Goal: Task Accomplishment & Management: Use online tool/utility

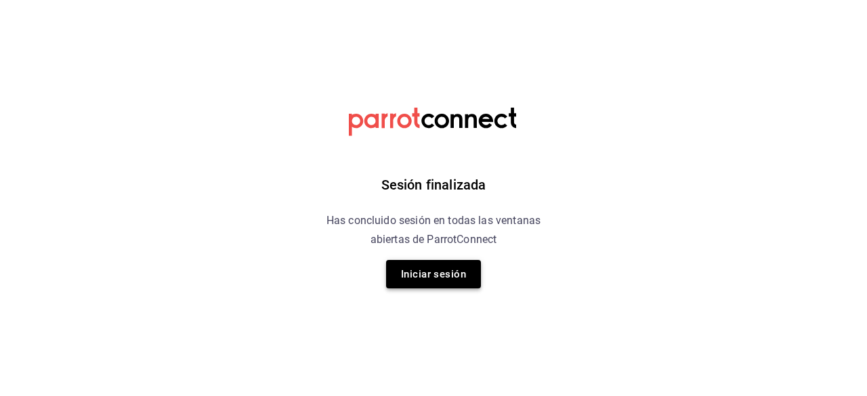
click at [408, 270] on button "Iniciar sesión" at bounding box center [433, 274] width 95 height 28
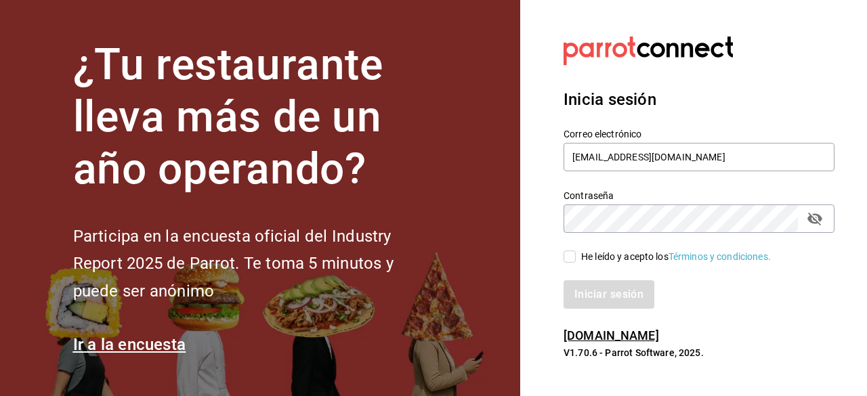
click at [570, 253] on input "He leído y acepto los Términos y condiciones." at bounding box center [569, 257] width 12 height 12
checkbox input "true"
click at [586, 300] on button "Iniciar sesión" at bounding box center [609, 294] width 92 height 28
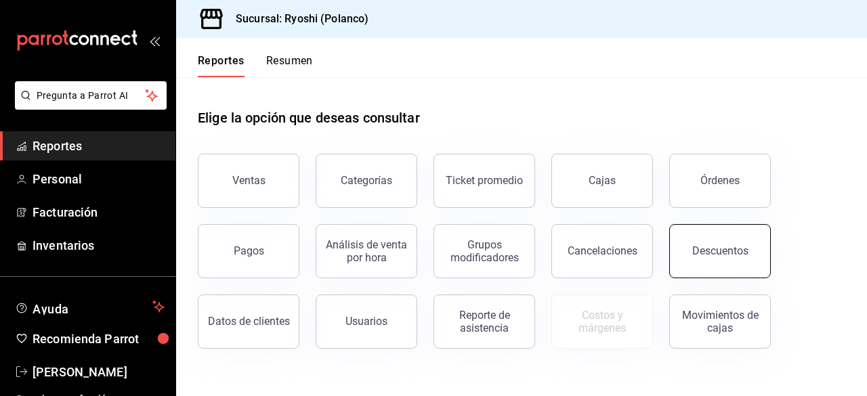
click at [689, 249] on button "Descuentos" at bounding box center [720, 251] width 102 height 54
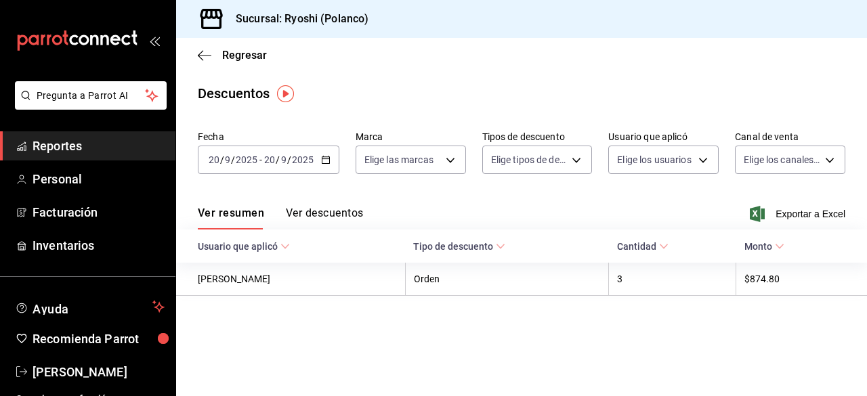
click at [327, 159] on icon "button" at bounding box center [325, 159] width 9 height 9
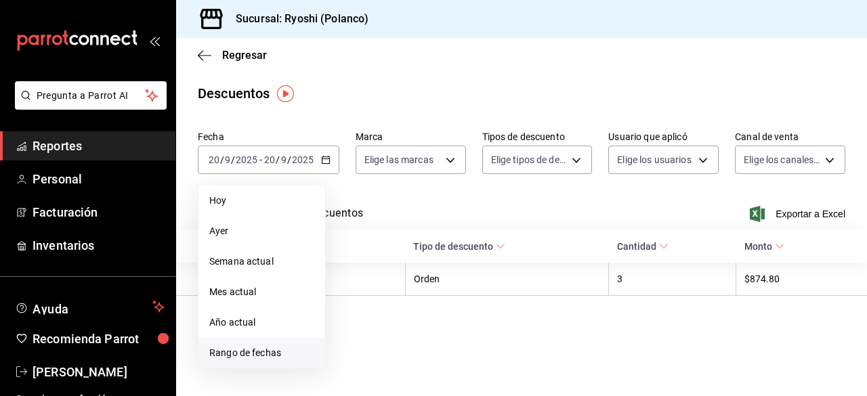
click at [236, 351] on span "Rango de fechas" at bounding box center [261, 353] width 105 height 14
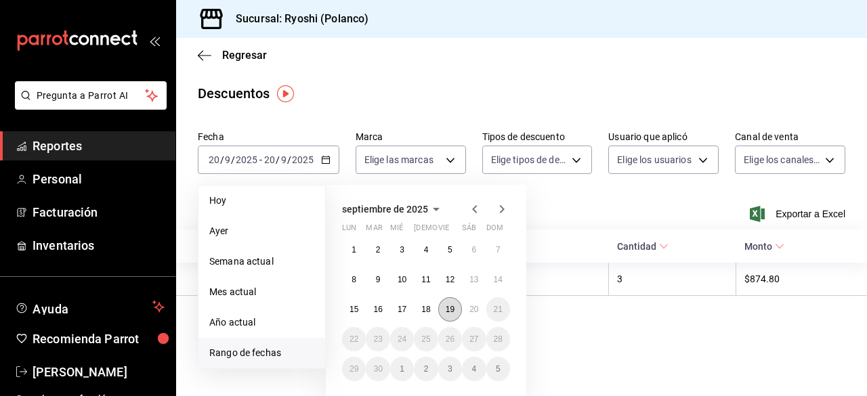
click at [446, 318] on div "1 2 3 4 5 6 7 8 9 10 11 12 13 14 15 16 17 18 19 20 21 22 23 24 25 26 27 28 29 3…" at bounding box center [426, 310] width 168 height 144
click at [446, 318] on button "19" at bounding box center [450, 309] width 24 height 24
click at [477, 309] on abbr "20" at bounding box center [473, 309] width 9 height 9
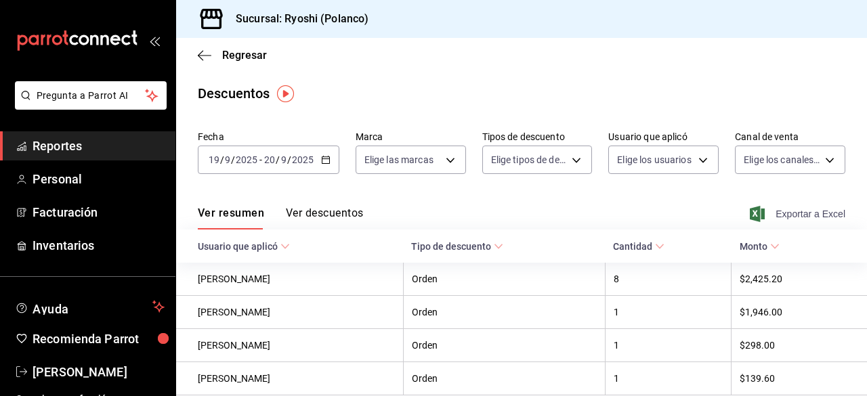
click at [777, 209] on span "Exportar a Excel" at bounding box center [798, 214] width 93 height 16
click at [205, 61] on icon "button" at bounding box center [205, 55] width 14 height 12
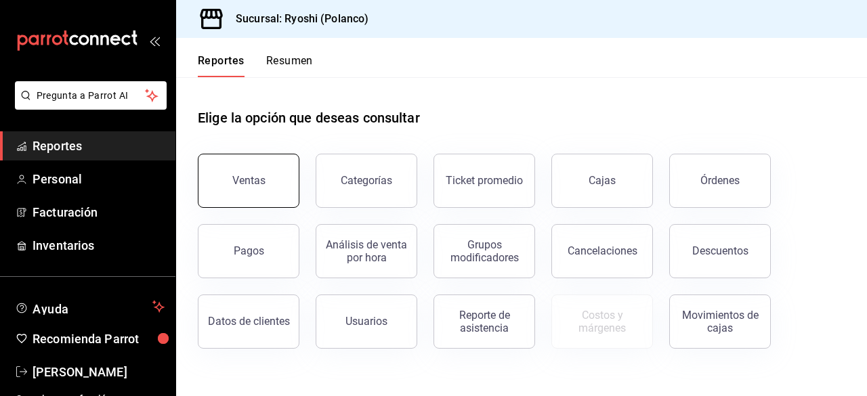
click at [269, 178] on button "Ventas" at bounding box center [249, 181] width 102 height 54
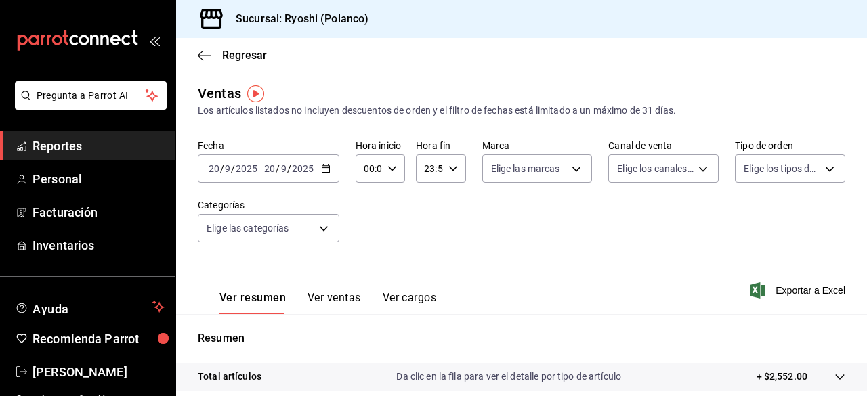
click at [329, 173] on div "[DATE] [DATE] - [DATE] [DATE]" at bounding box center [269, 168] width 142 height 28
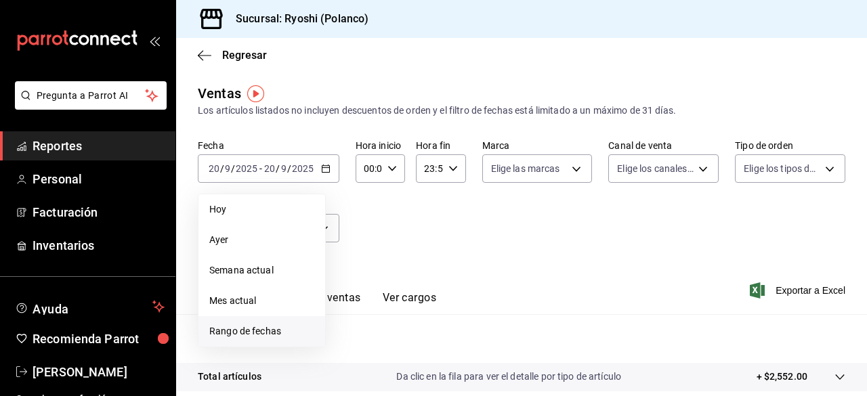
click at [280, 333] on span "Rango de fechas" at bounding box center [261, 331] width 105 height 14
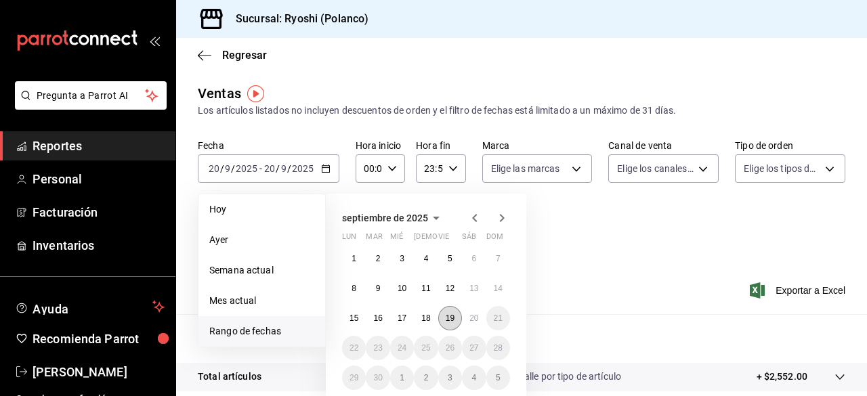
click at [455, 325] on button "19" at bounding box center [450, 318] width 24 height 24
click at [474, 322] on abbr "20" at bounding box center [473, 318] width 9 height 9
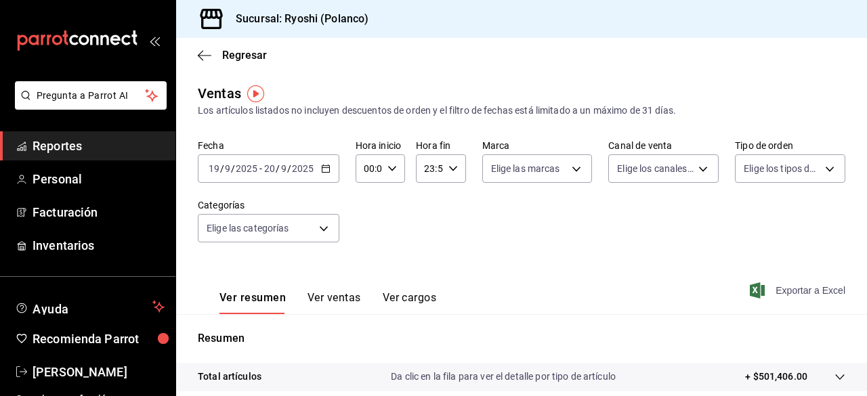
click at [773, 295] on span "Exportar a Excel" at bounding box center [798, 290] width 93 height 16
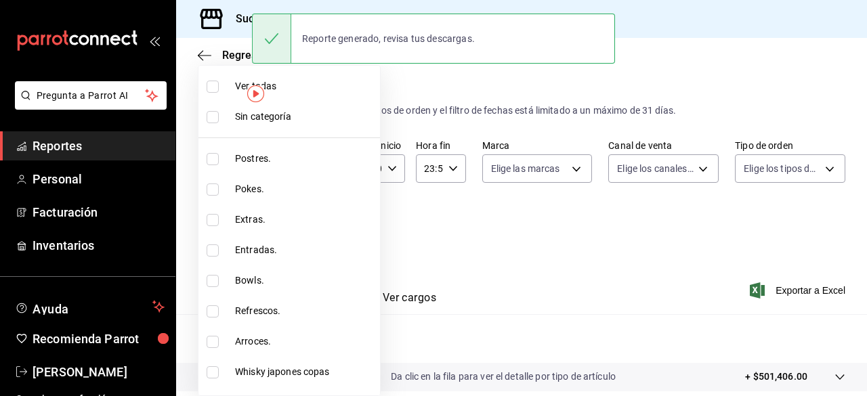
click at [327, 229] on body "Pregunta a Parrot AI Reportes Personal Facturación Inventarios Ayuda Recomienda…" at bounding box center [433, 198] width 867 height 396
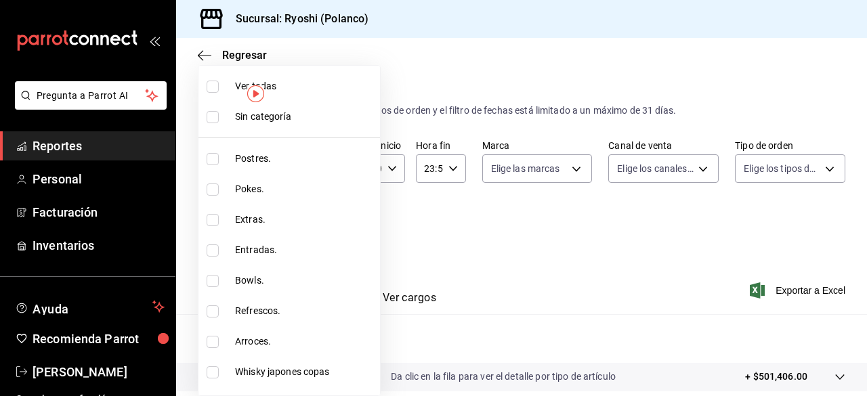
click at [438, 230] on div at bounding box center [433, 198] width 867 height 396
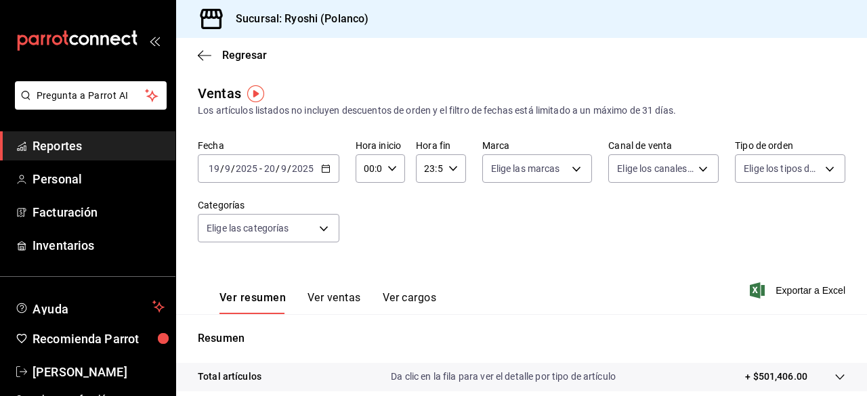
click at [423, 223] on div "Fecha [DATE] [DATE] - [DATE] [DATE] Hora inicio 00:00 Hora inicio Hora fin 23:5…" at bounding box center [521, 199] width 647 height 119
click at [324, 228] on body "Pregunta a Parrot AI Reportes Personal Facturación Inventarios Ayuda Recomienda…" at bounding box center [433, 198] width 867 height 396
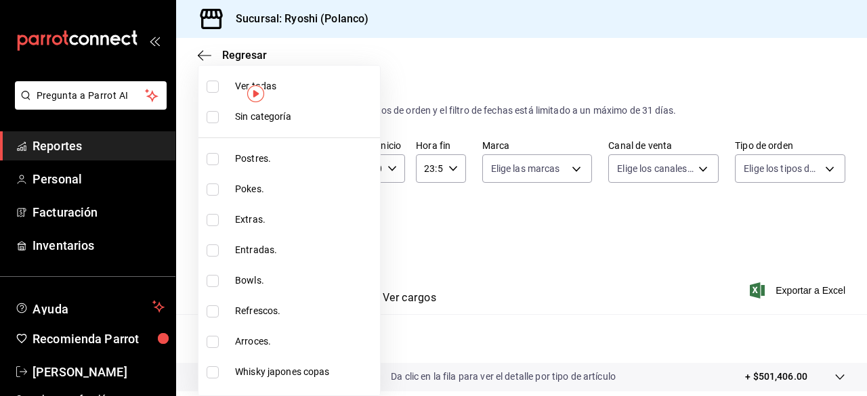
click at [214, 92] on li "Ver todas" at bounding box center [288, 86] width 181 height 30
type input "3971b1f1-eb4c-4b65-a33f-e0602f1a7270,e647ec20-b9be-4789-a430-eb555fd10a41,bb66a…"
checkbox input "true"
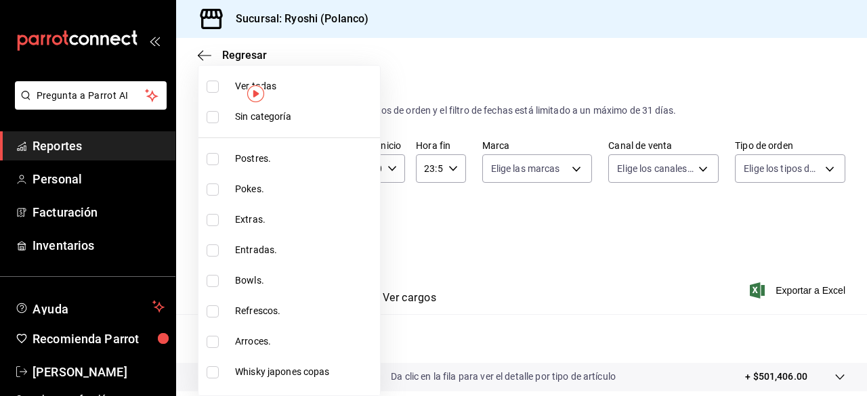
checkbox input "true"
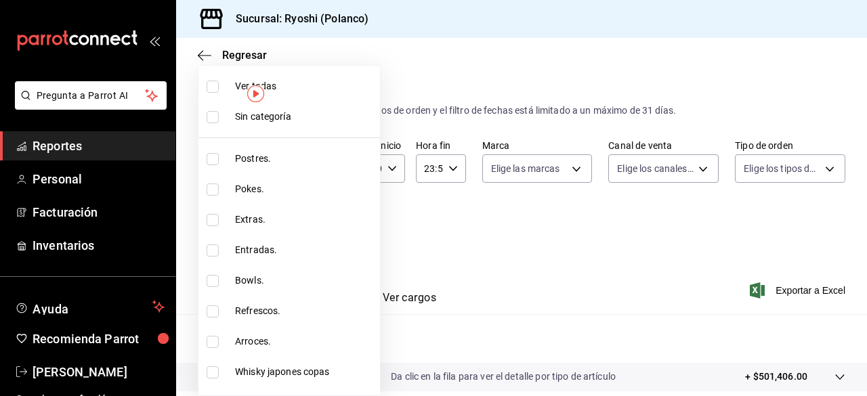
checkbox input "true"
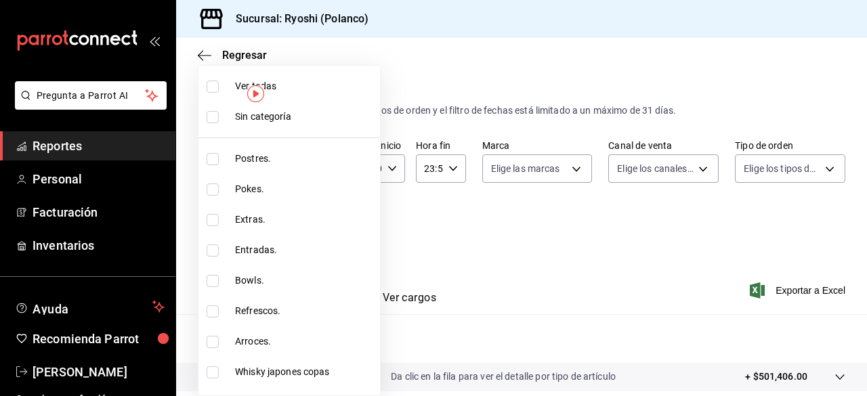
checkbox input "true"
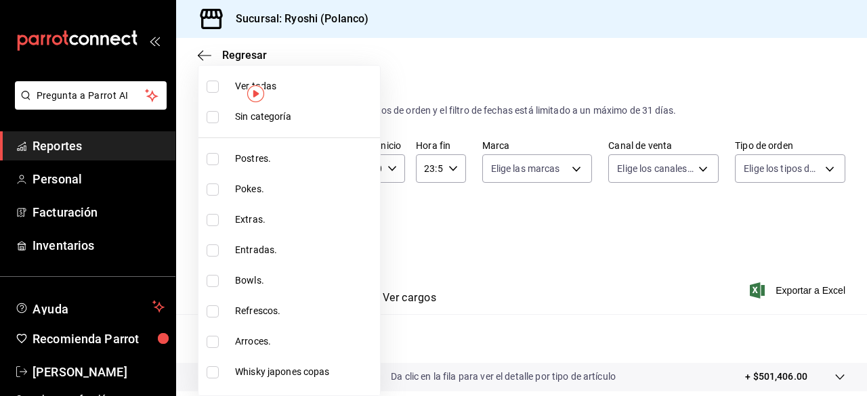
checkbox input "true"
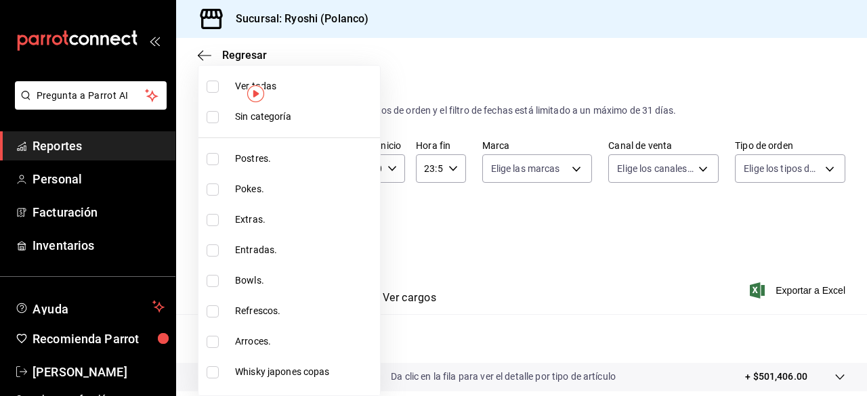
checkbox input "true"
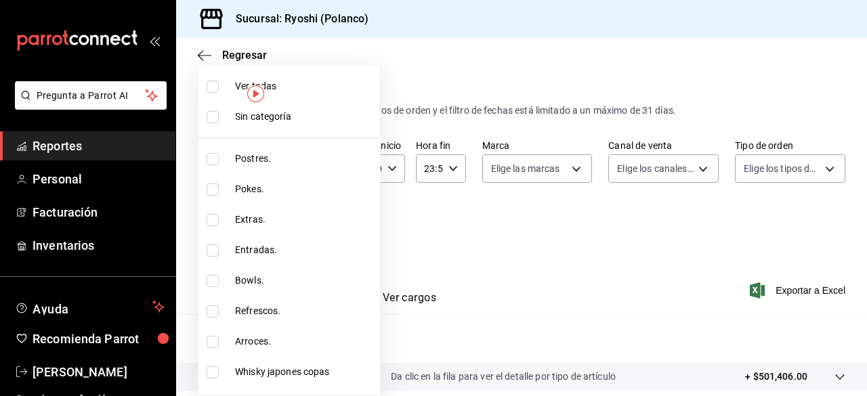
checkbox input "true"
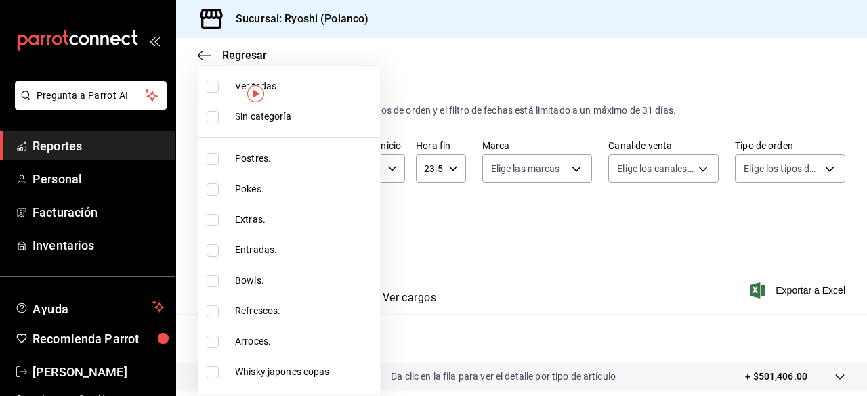
checkbox input "true"
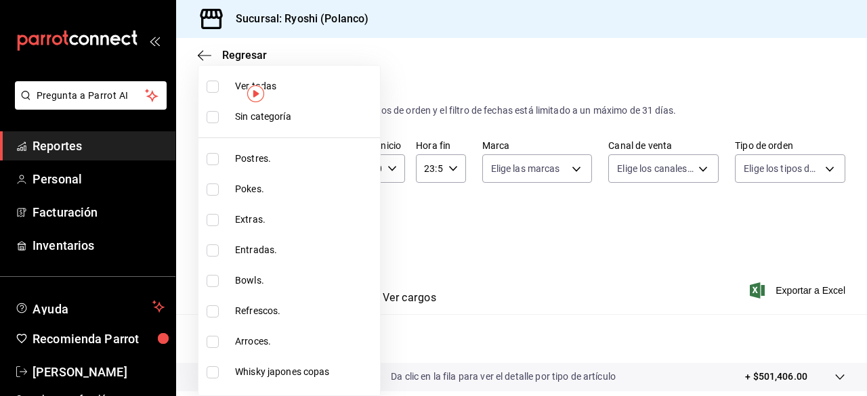
checkbox input "true"
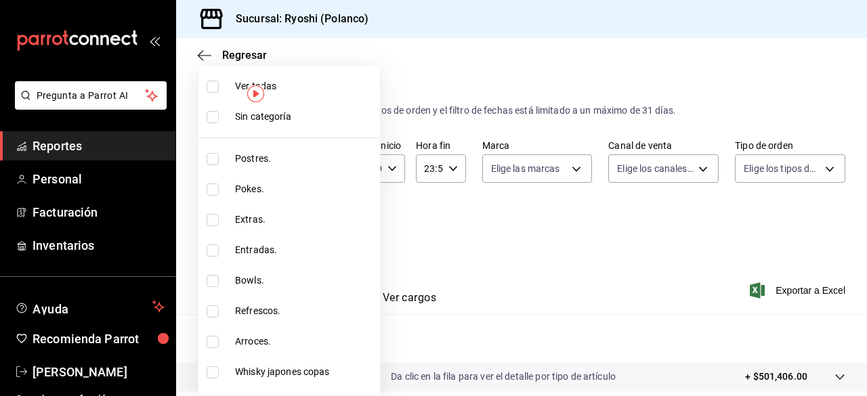
checkbox input "true"
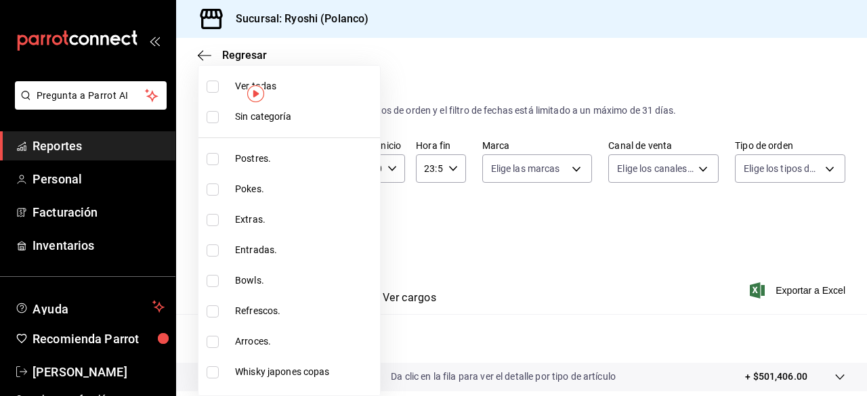
checkbox input "true"
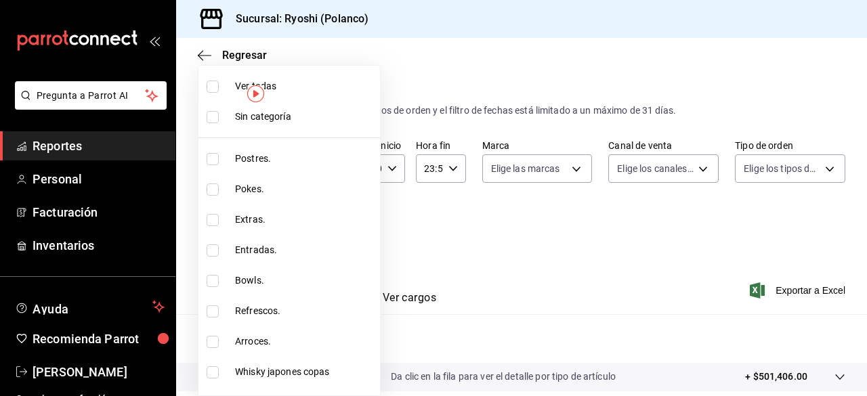
checkbox input "true"
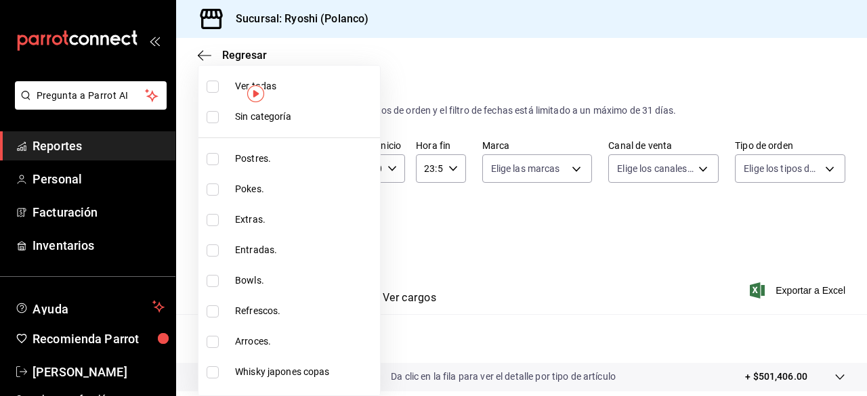
checkbox input "true"
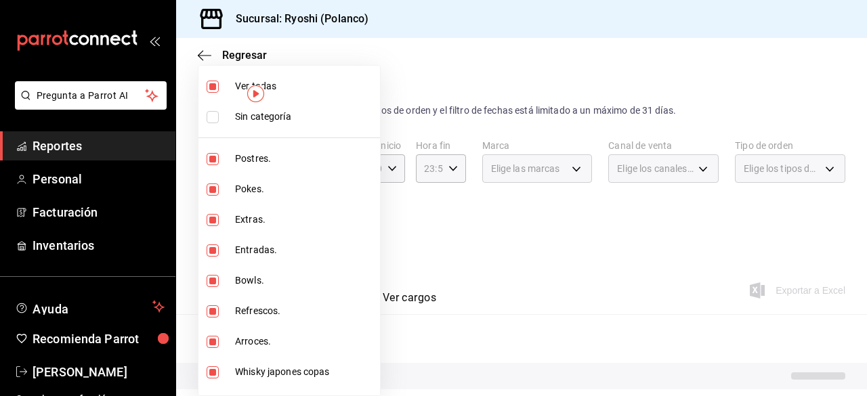
click at [214, 92] on li "Ver todas" at bounding box center [288, 86] width 181 height 30
checkbox input "false"
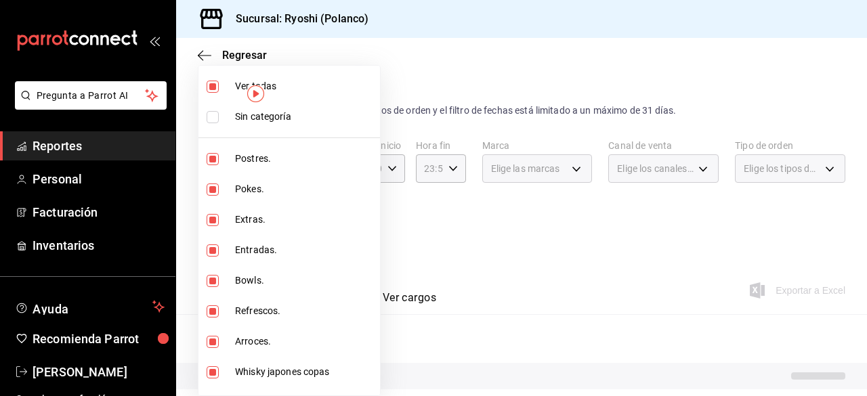
checkbox input "false"
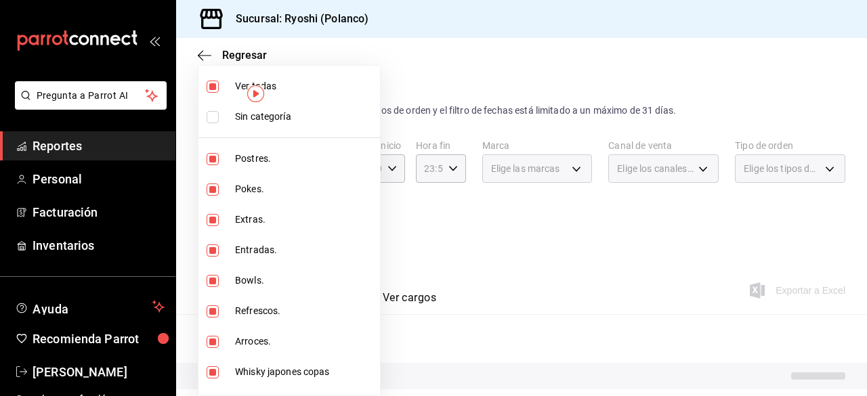
checkbox input "false"
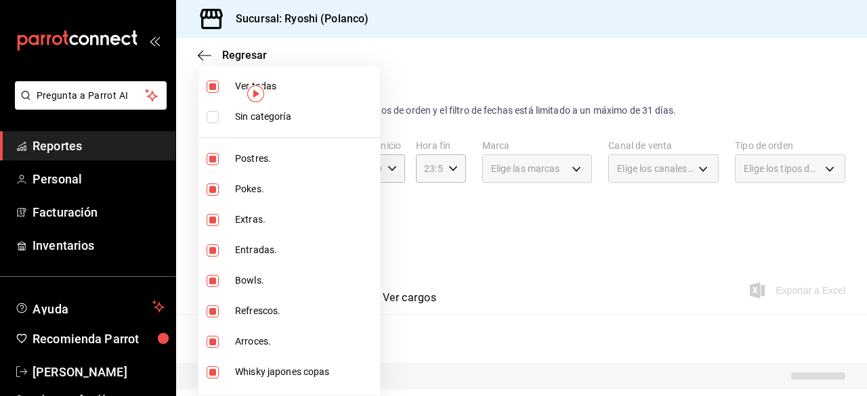
checkbox input "false"
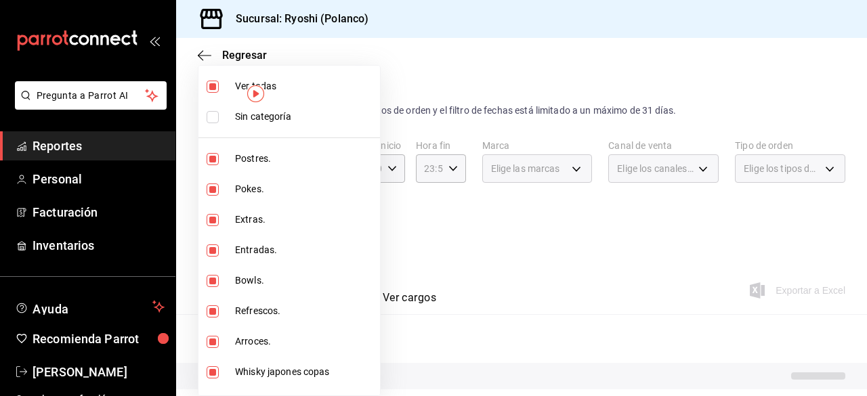
checkbox input "false"
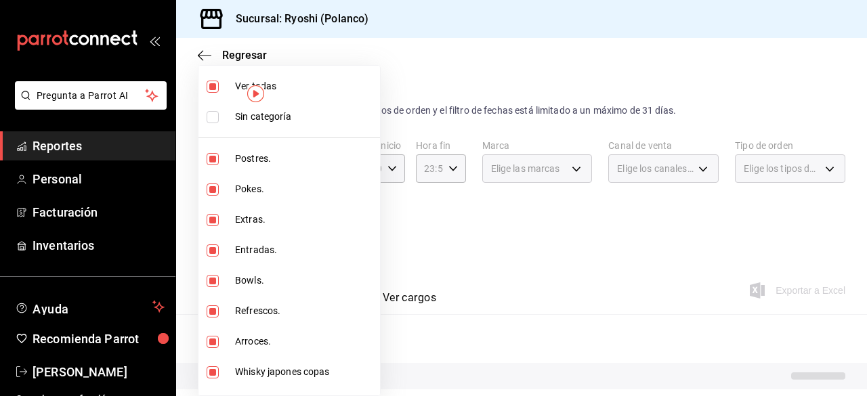
checkbox input "false"
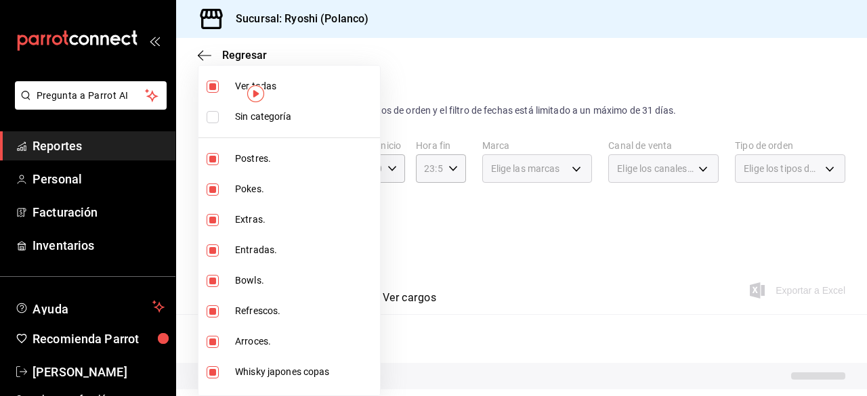
checkbox input "false"
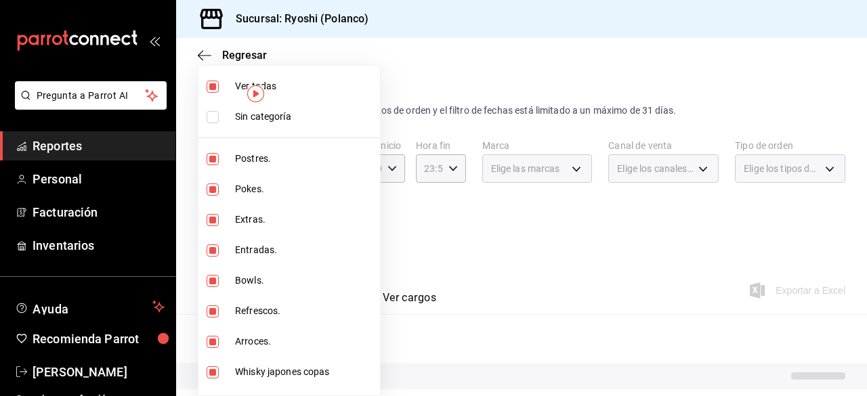
checkbox input "false"
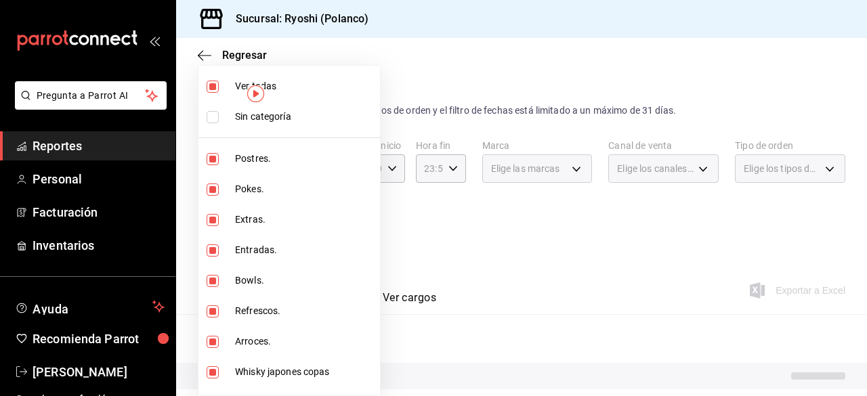
checkbox input "false"
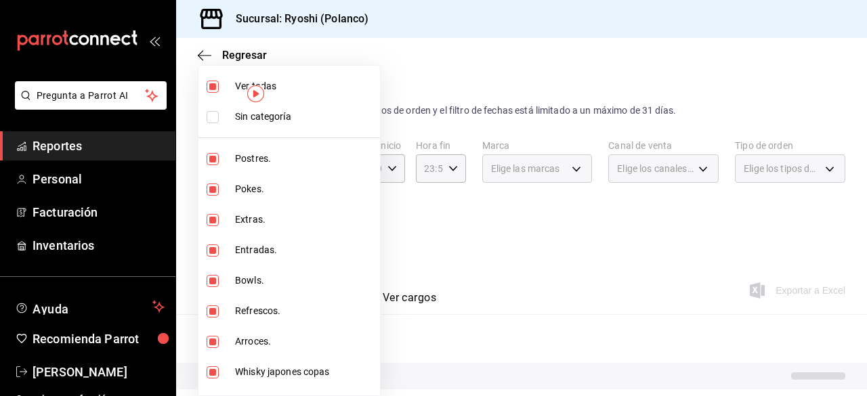
checkbox input "false"
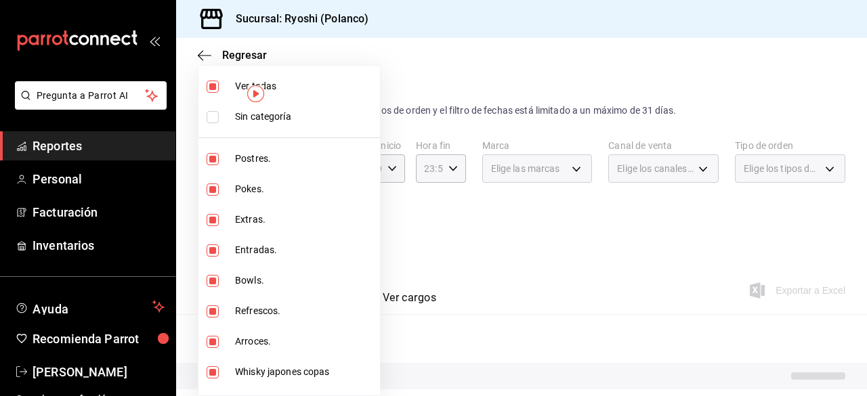
checkbox input "false"
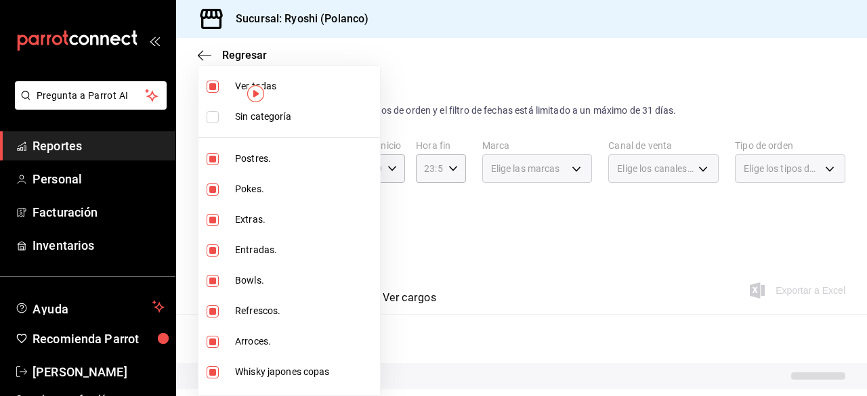
checkbox input "false"
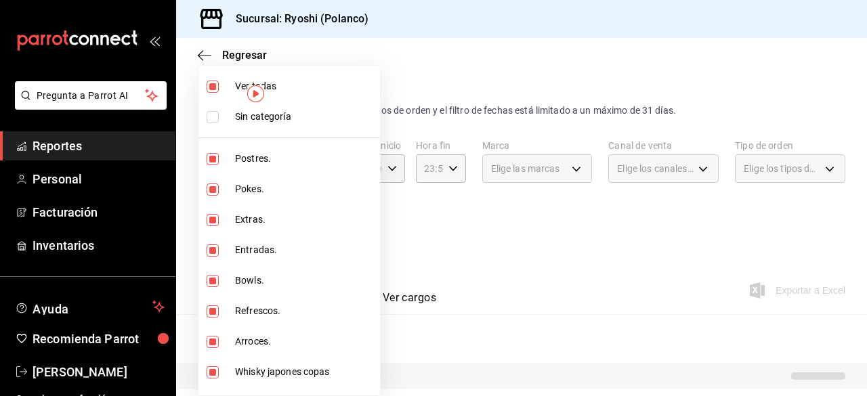
checkbox input "false"
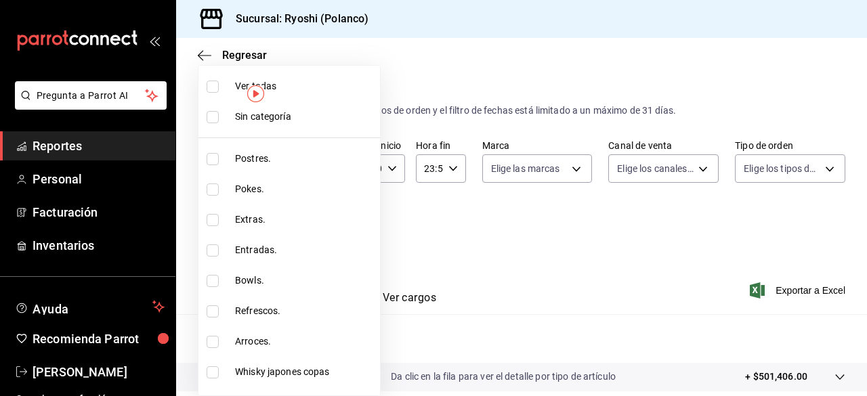
click at [215, 156] on input "checkbox" at bounding box center [213, 159] width 12 height 12
checkbox input "true"
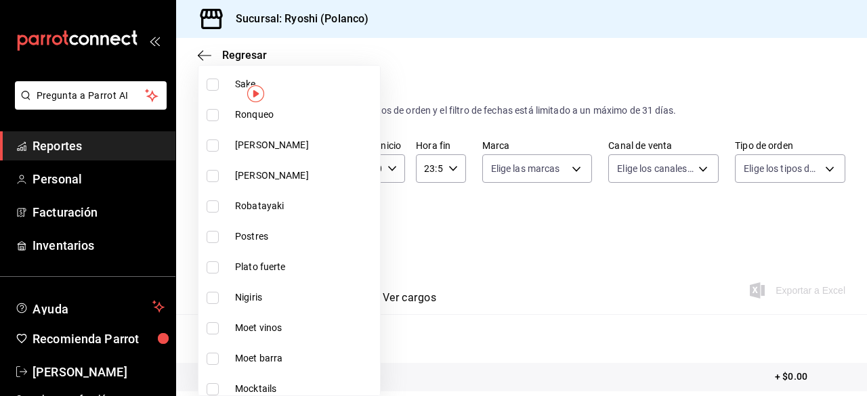
scroll to position [959, 0]
click at [217, 228] on li "Postres" at bounding box center [288, 236] width 181 height 30
type input "3971b1f1-eb4c-4b65-a33f-e0602f1a7270,f29fb788-a061-4889-ae5a-b73f6482cd79"
checkbox input "true"
click at [580, 296] on div at bounding box center [433, 198] width 867 height 396
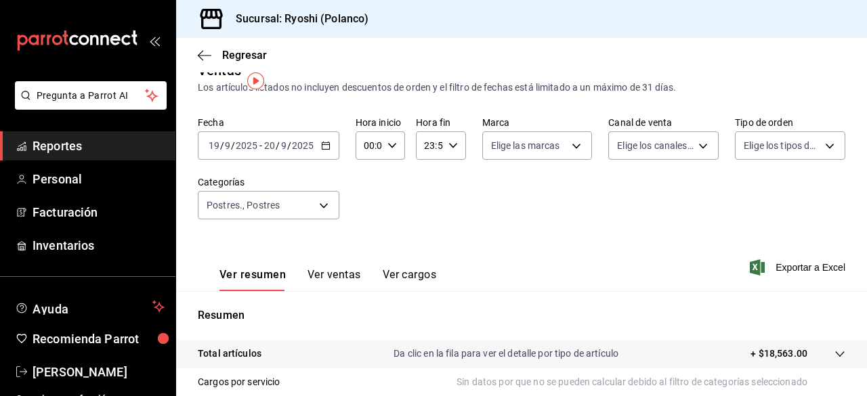
scroll to position [10, 0]
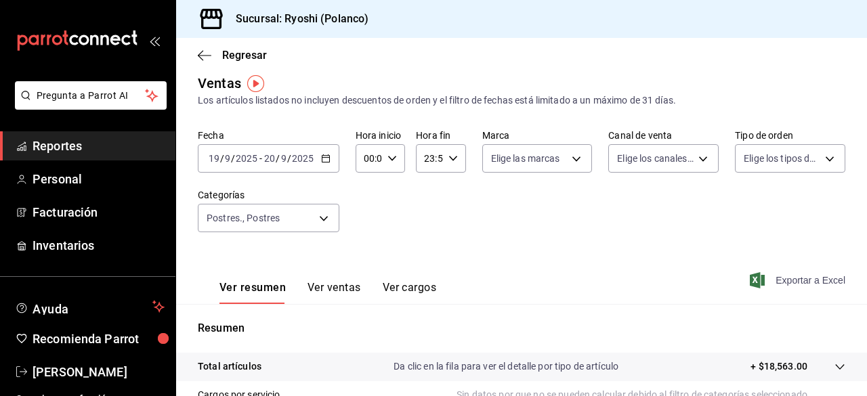
click at [795, 278] on span "Exportar a Excel" at bounding box center [798, 280] width 93 height 16
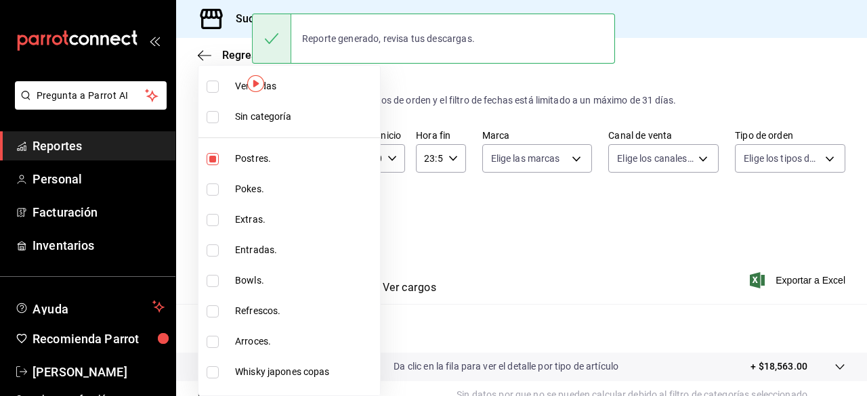
click at [325, 211] on body "Pregunta a Parrot AI Reportes Personal Facturación Inventarios Ayuda Recomienda…" at bounding box center [433, 198] width 867 height 396
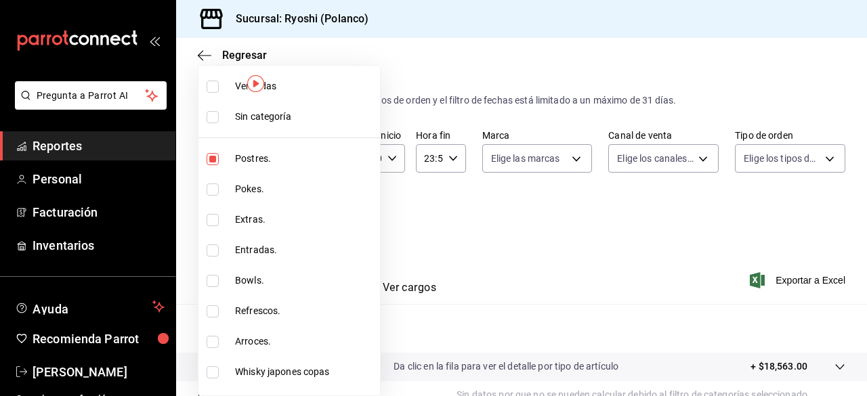
click at [215, 89] on input "checkbox" at bounding box center [213, 87] width 12 height 12
checkbox input "true"
type input "3971b1f1-eb4c-4b65-a33f-e0602f1a7270,e647ec20-b9be-4789-a430-eb555fd10a41,bb66a…"
checkbox input "true"
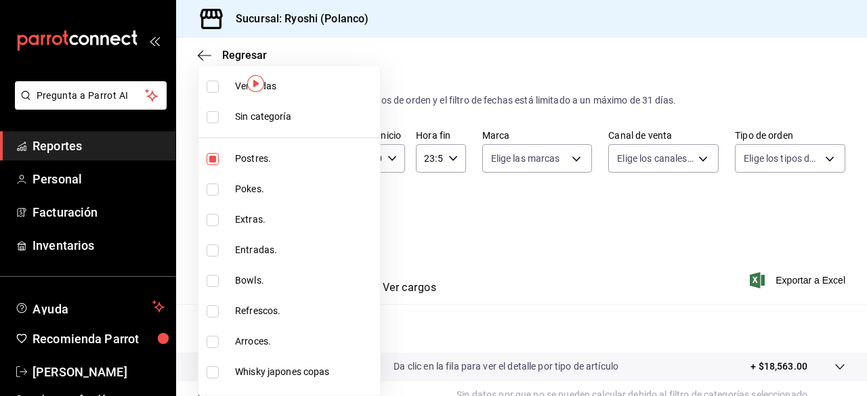
checkbox input "true"
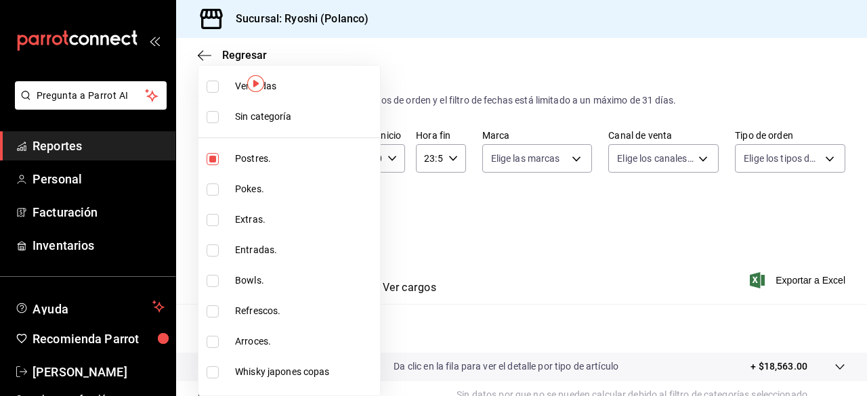
checkbox input "true"
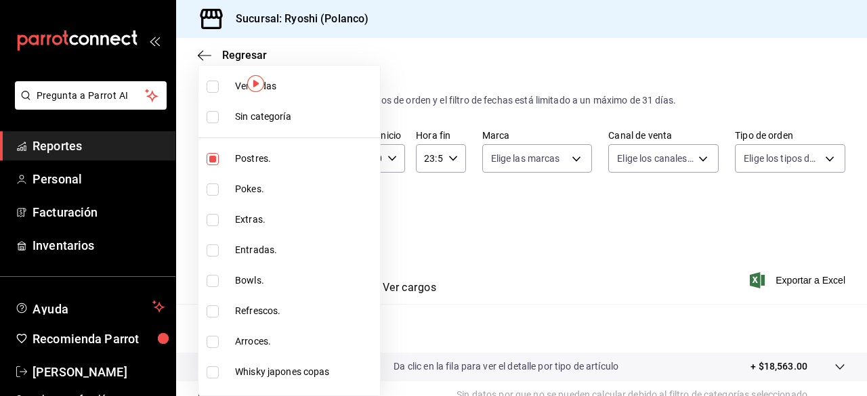
checkbox input "true"
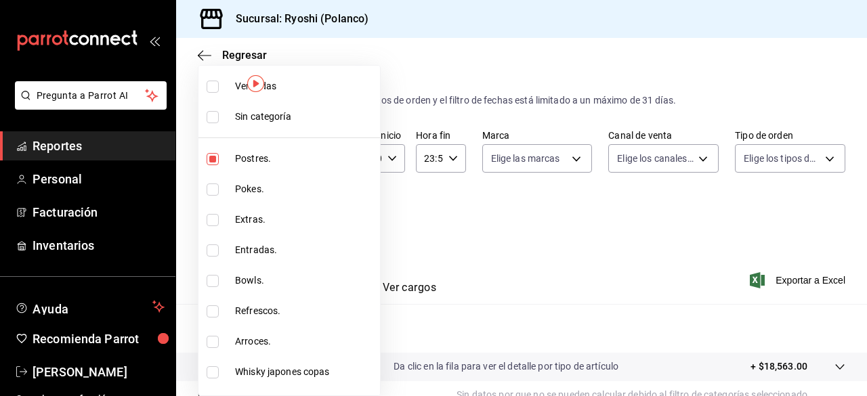
checkbox input "true"
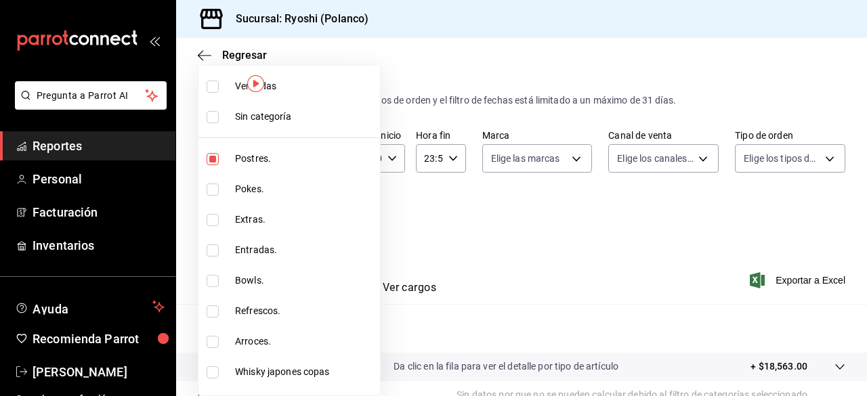
checkbox input "true"
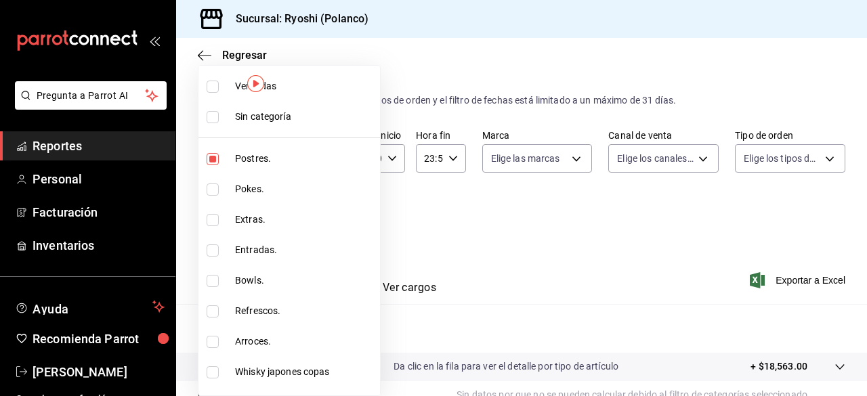
checkbox input "true"
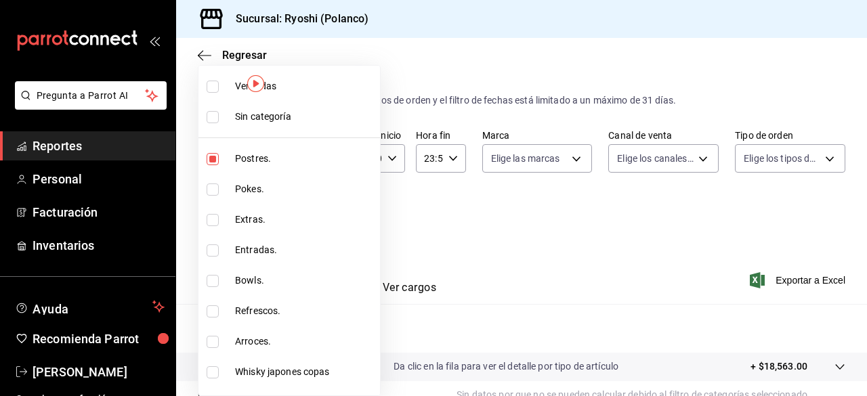
checkbox input "true"
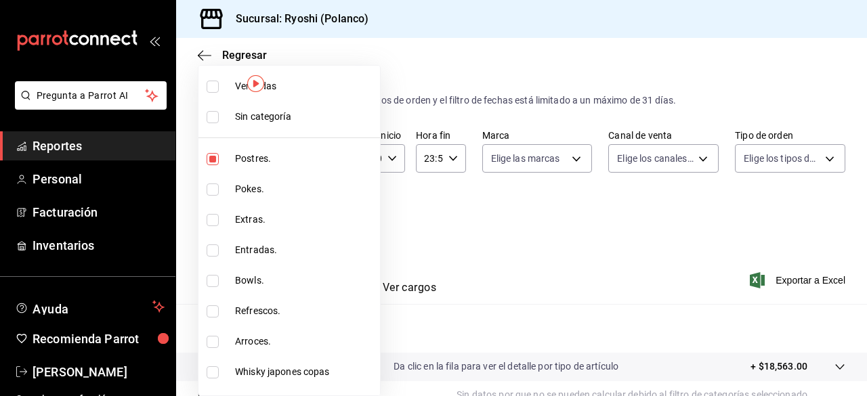
checkbox input "true"
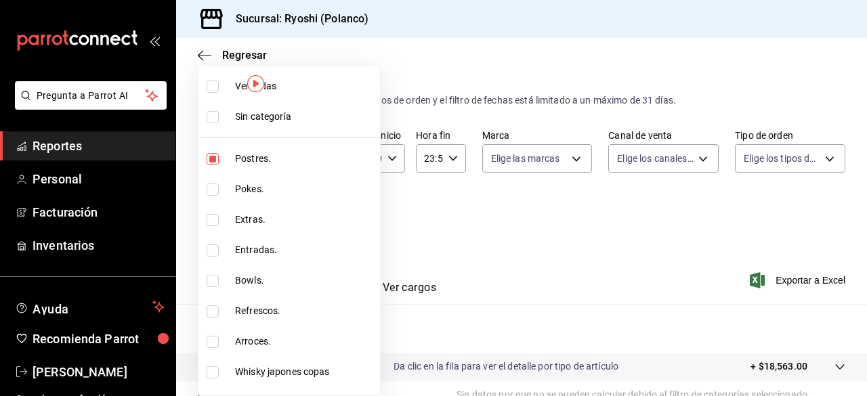
checkbox input "true"
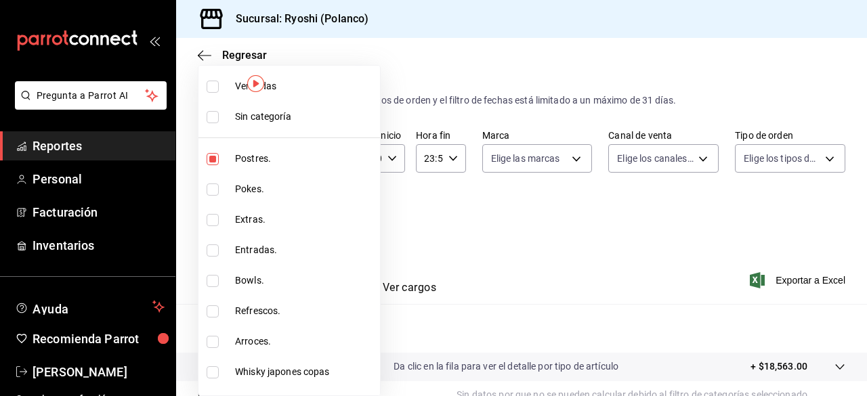
checkbox input "true"
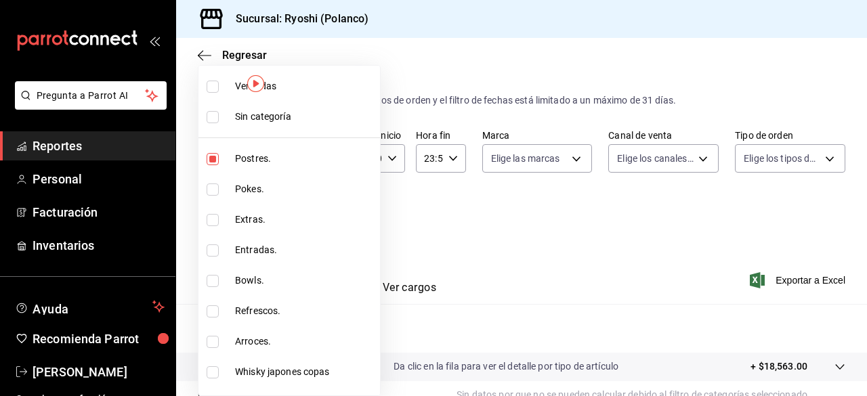
checkbox input "true"
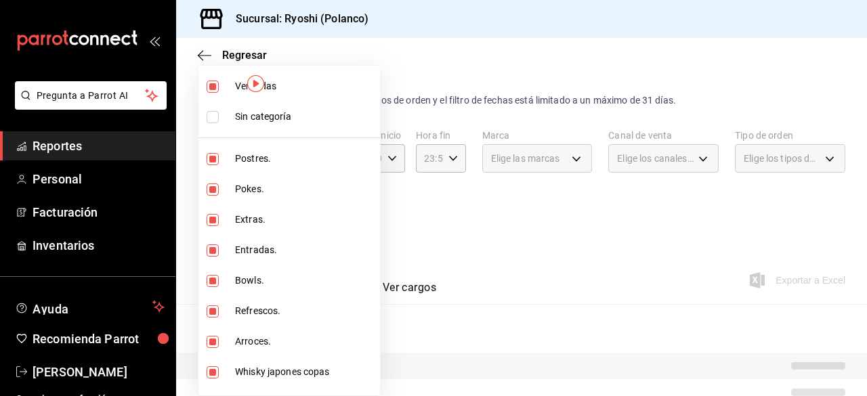
click at [215, 89] on input "checkbox" at bounding box center [213, 87] width 12 height 12
checkbox input "false"
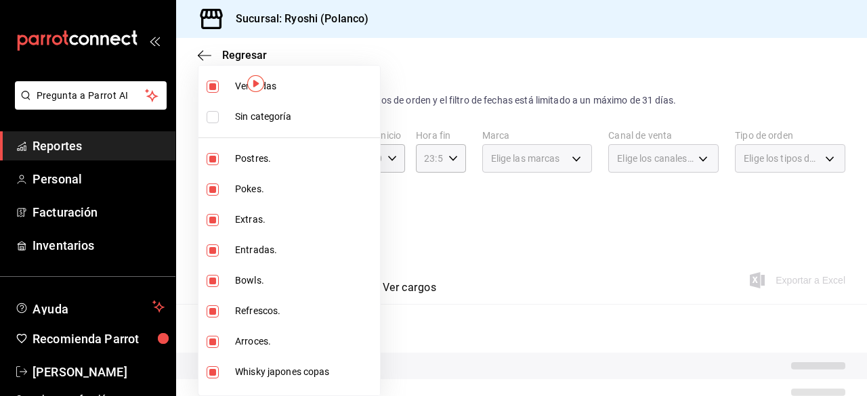
checkbox input "false"
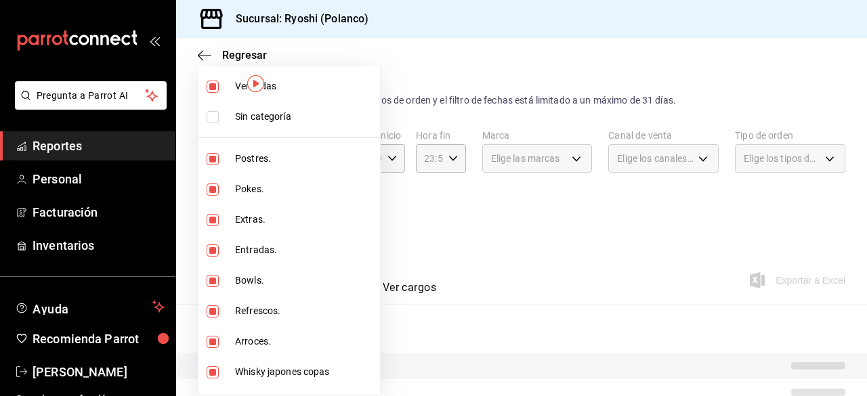
checkbox input "false"
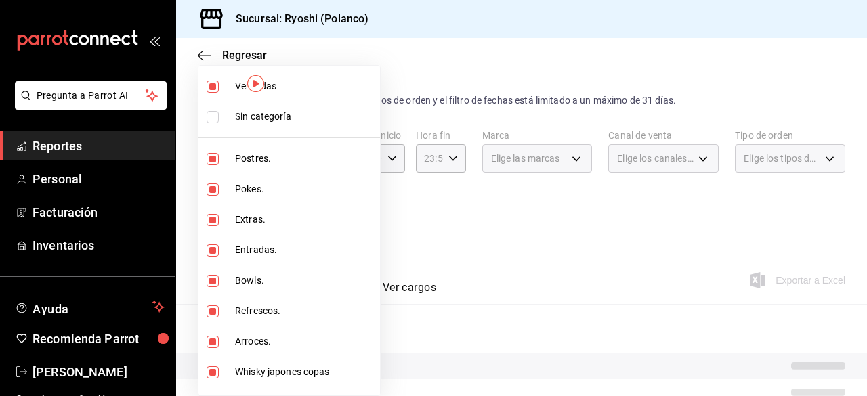
checkbox input "false"
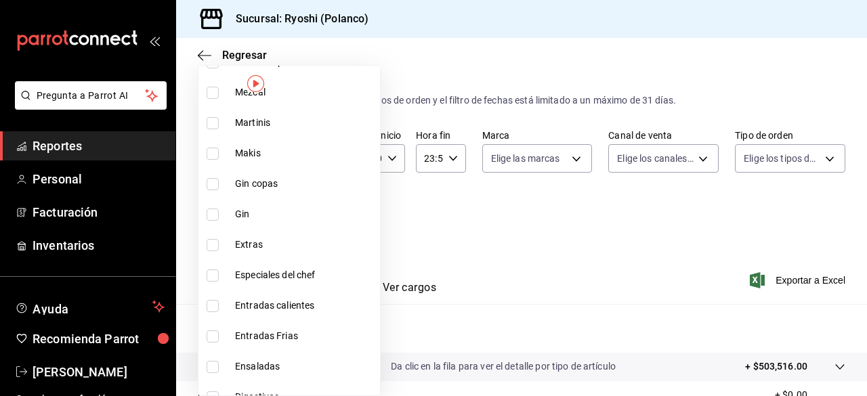
scroll to position [1545, 0]
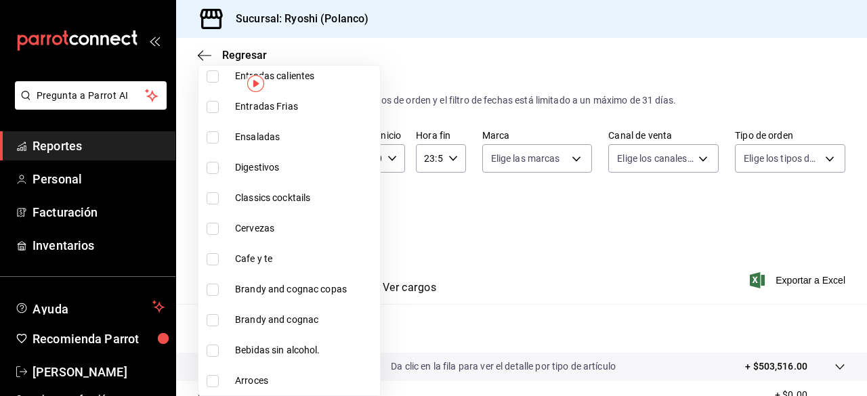
click at [209, 261] on input "checkbox" at bounding box center [213, 259] width 12 height 12
click at [807, 278] on div at bounding box center [433, 198] width 867 height 396
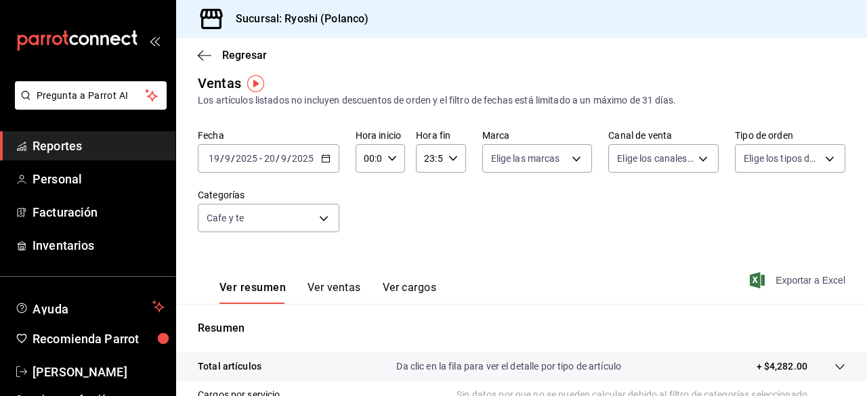
click at [802, 278] on span "Exportar a Excel" at bounding box center [798, 280] width 93 height 16
click at [321, 220] on body "Pregunta a Parrot AI Reportes Personal Facturación Inventarios Ayuda Recomienda…" at bounding box center [433, 198] width 867 height 396
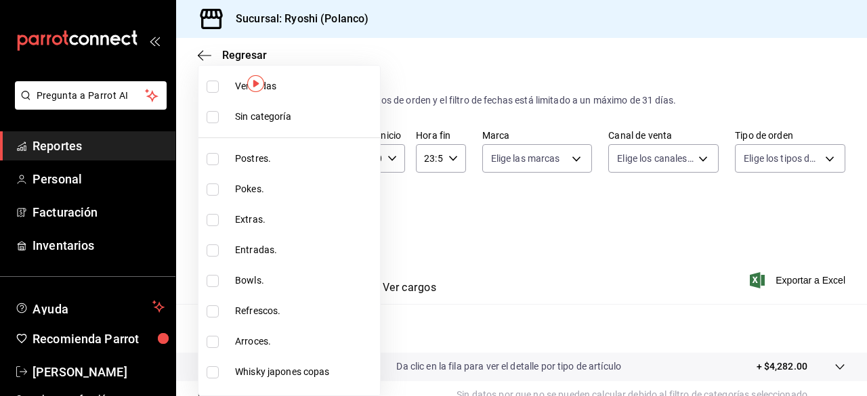
click at [216, 85] on input "checkbox" at bounding box center [213, 87] width 12 height 12
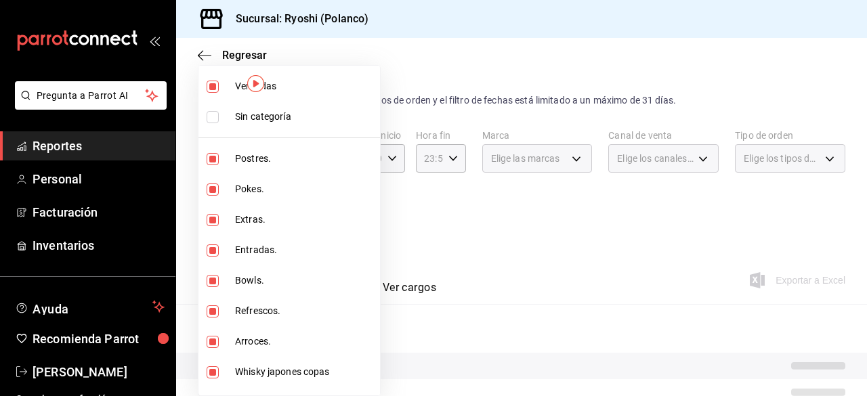
click at [216, 85] on input "checkbox" at bounding box center [213, 87] width 12 height 12
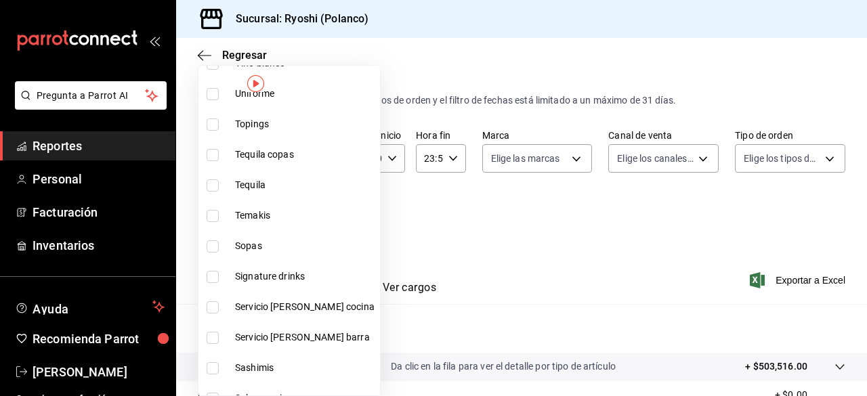
scroll to position [615, 0]
click at [215, 274] on input "checkbox" at bounding box center [213, 276] width 12 height 12
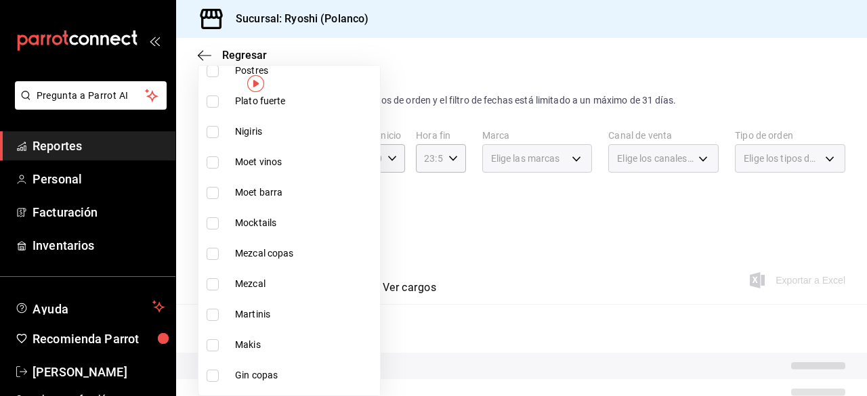
scroll to position [1125, 0]
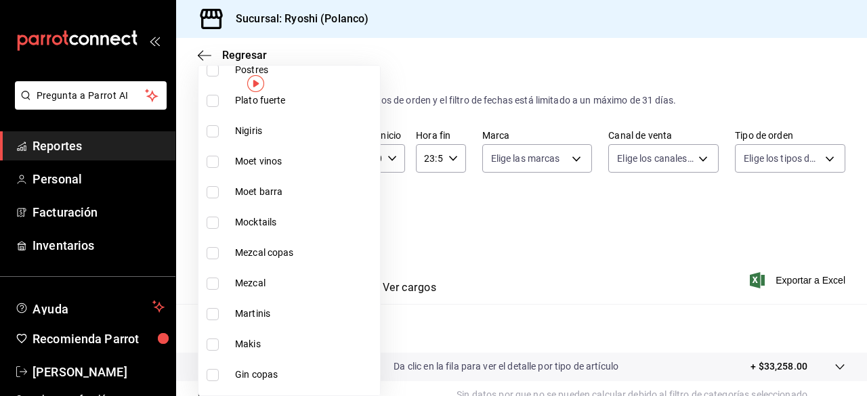
click at [211, 309] on input "checkbox" at bounding box center [213, 314] width 12 height 12
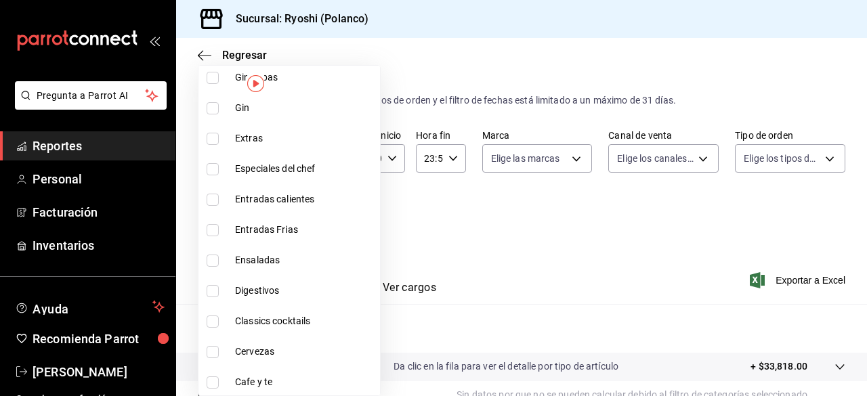
scroll to position [1423, 0]
click at [213, 316] on input "checkbox" at bounding box center [213, 321] width 12 height 12
click at [808, 275] on div at bounding box center [433, 198] width 867 height 396
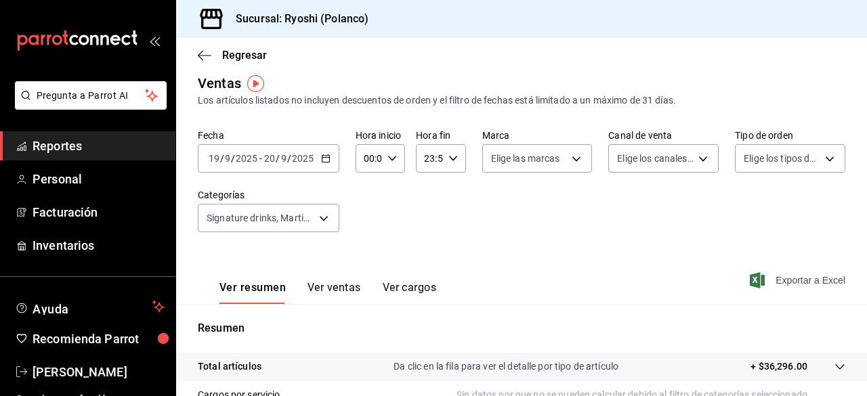
click at [802, 276] on span "Exportar a Excel" at bounding box center [798, 280] width 93 height 16
click at [323, 213] on body "Pregunta a Parrot AI Reportes Personal Facturación Inventarios Ayuda Recomienda…" at bounding box center [433, 198] width 867 height 396
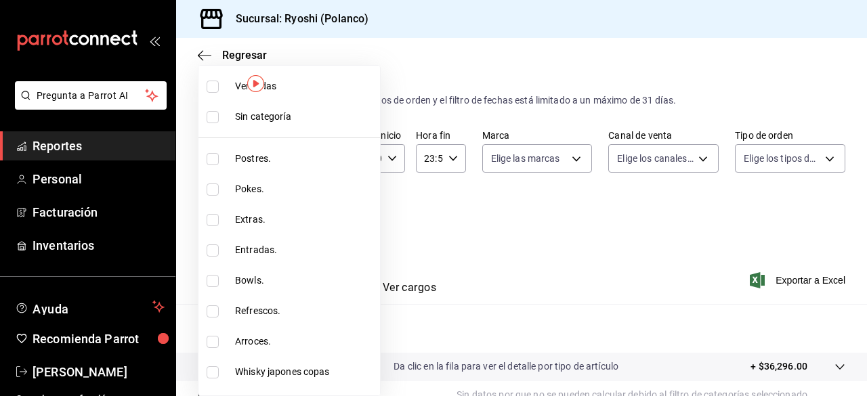
click at [211, 81] on input "checkbox" at bounding box center [213, 87] width 12 height 12
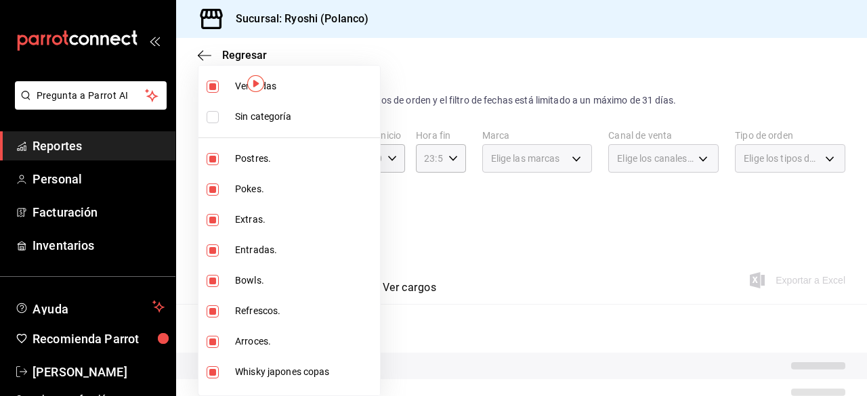
click at [211, 81] on input "checkbox" at bounding box center [213, 87] width 12 height 12
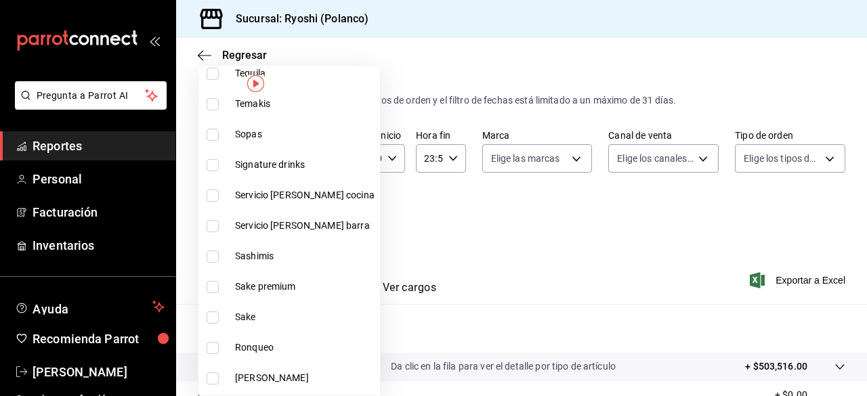
scroll to position [726, 0]
click at [215, 280] on input "checkbox" at bounding box center [213, 286] width 12 height 12
click at [212, 321] on input "checkbox" at bounding box center [213, 317] width 12 height 12
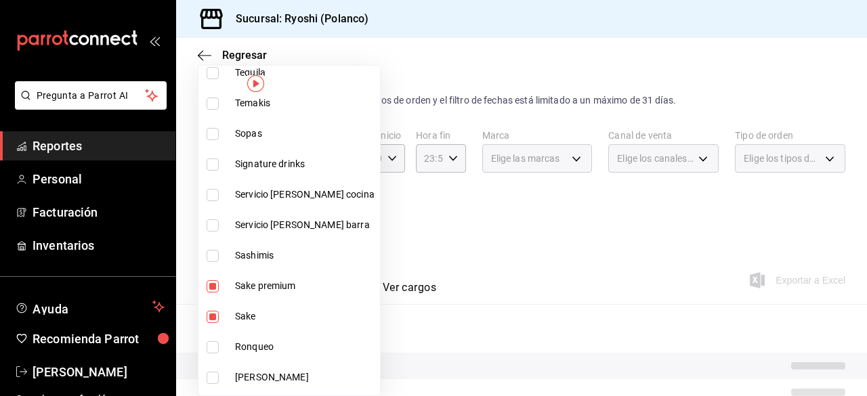
click at [560, 251] on div at bounding box center [433, 198] width 867 height 396
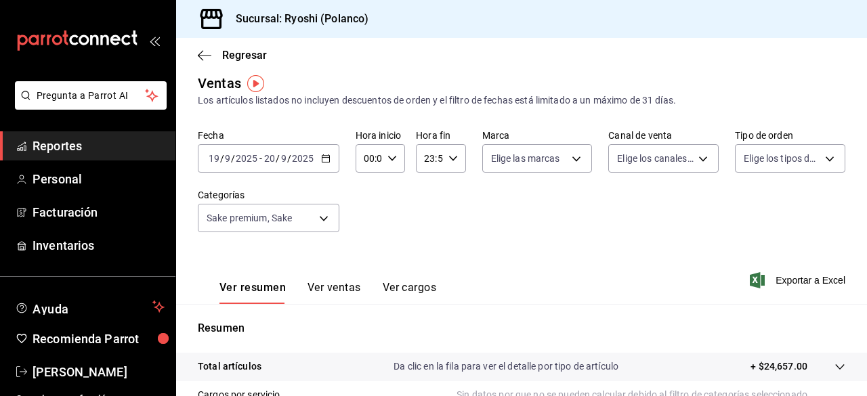
scroll to position [253, 0]
